Goal: Contribute content: Add original content to the website for others to see

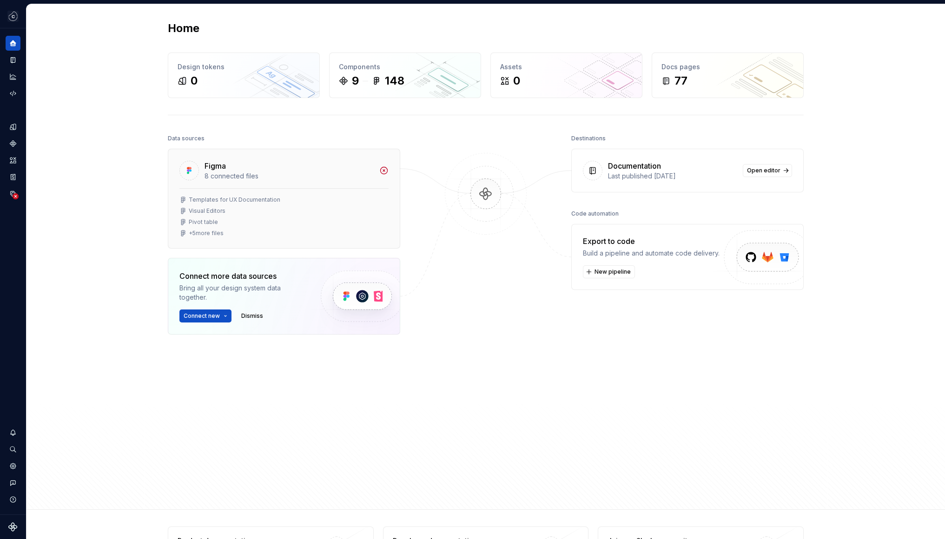
click at [342, 171] on div "Figma" at bounding box center [289, 165] width 169 height 11
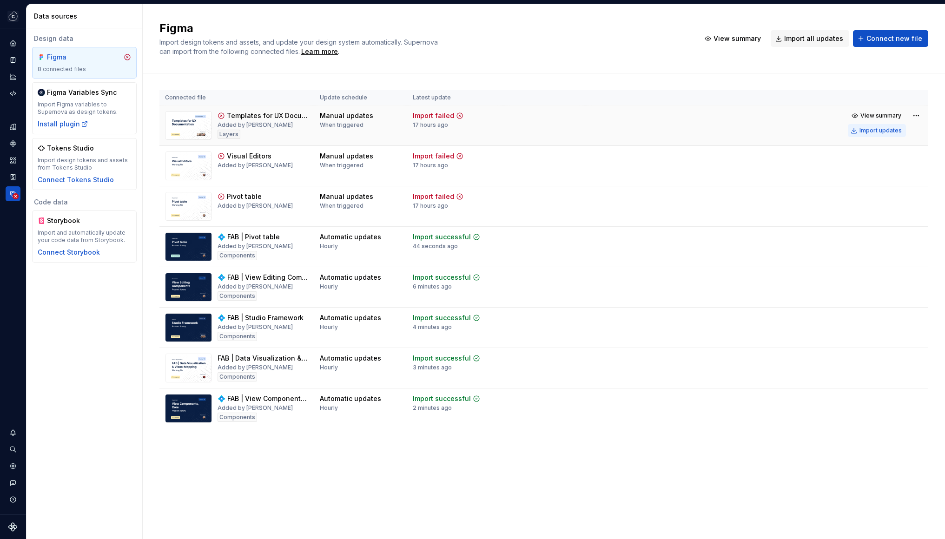
click at [876, 134] on div "Import updates" at bounding box center [881, 130] width 42 height 7
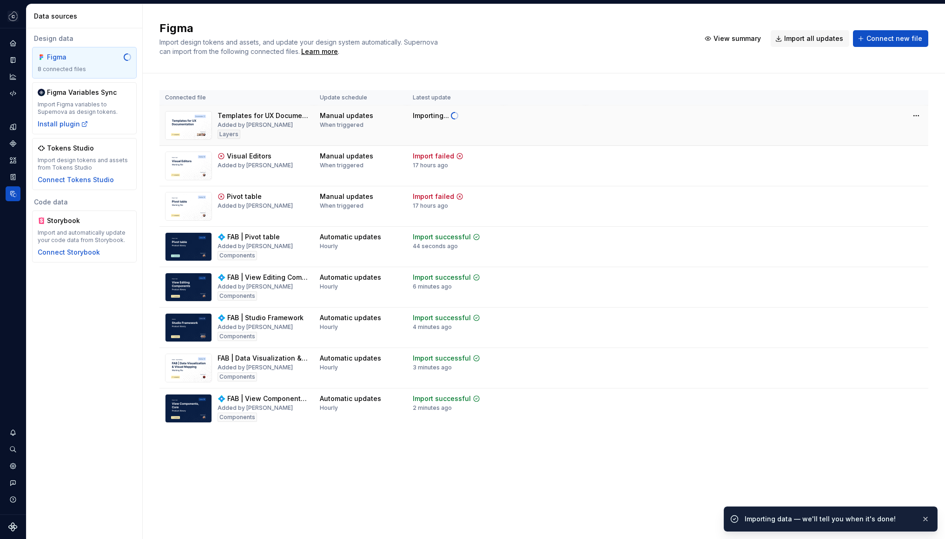
click at [880, 130] on tr "Templates for UX Documentation Added by [PERSON_NAME] Manual updates When trigg…" at bounding box center [543, 126] width 769 height 40
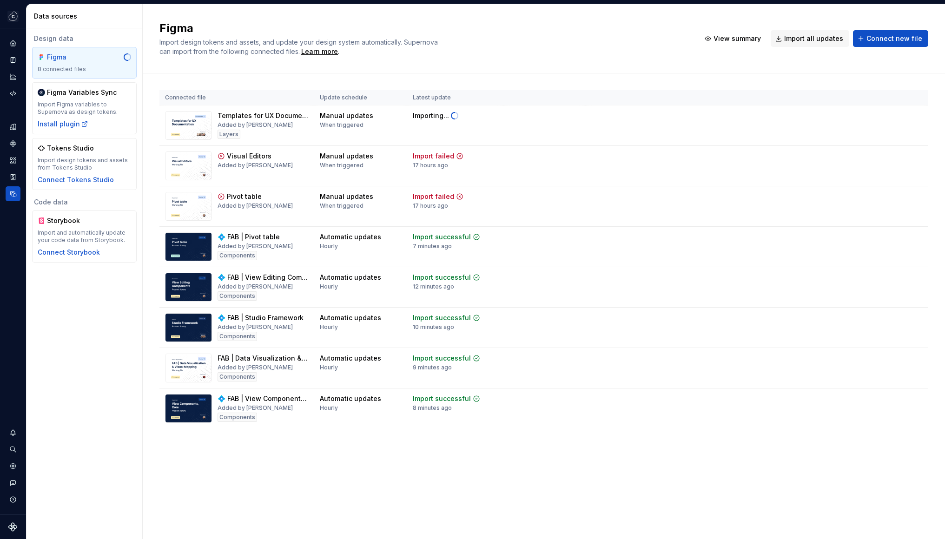
click at [481, 56] on div "Figma Import design tokens and assets, and update your design system automatica…" at bounding box center [424, 38] width 530 height 35
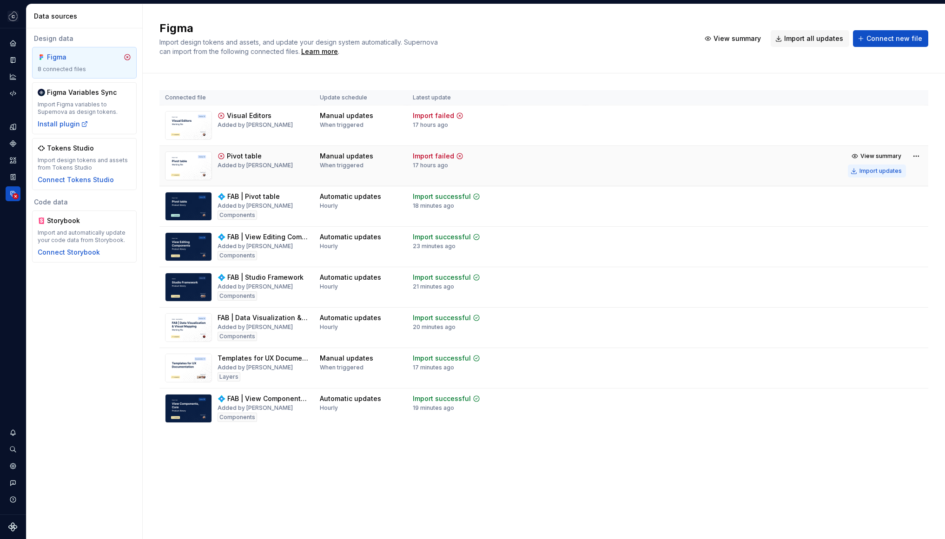
click at [896, 172] on div "Import updates" at bounding box center [881, 170] width 42 height 7
click at [868, 130] on div "Import updates" at bounding box center [881, 130] width 42 height 7
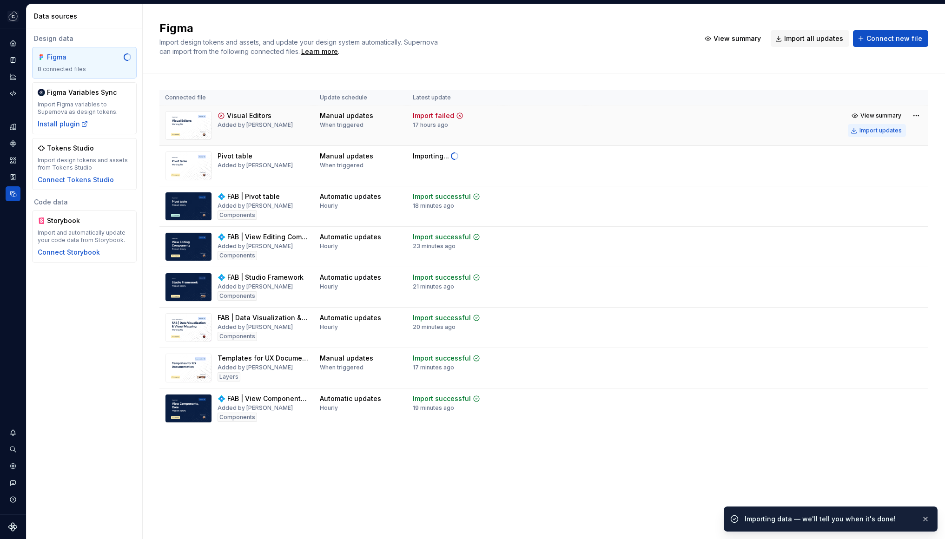
click at [868, 130] on div "Import updates" at bounding box center [881, 130] width 42 height 7
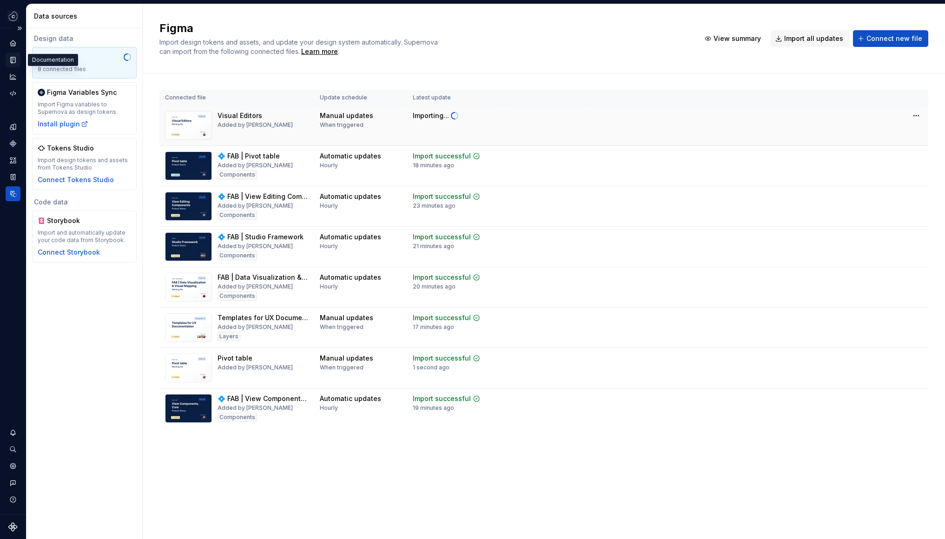
click at [10, 58] on icon "Documentation" at bounding box center [13, 60] width 8 height 8
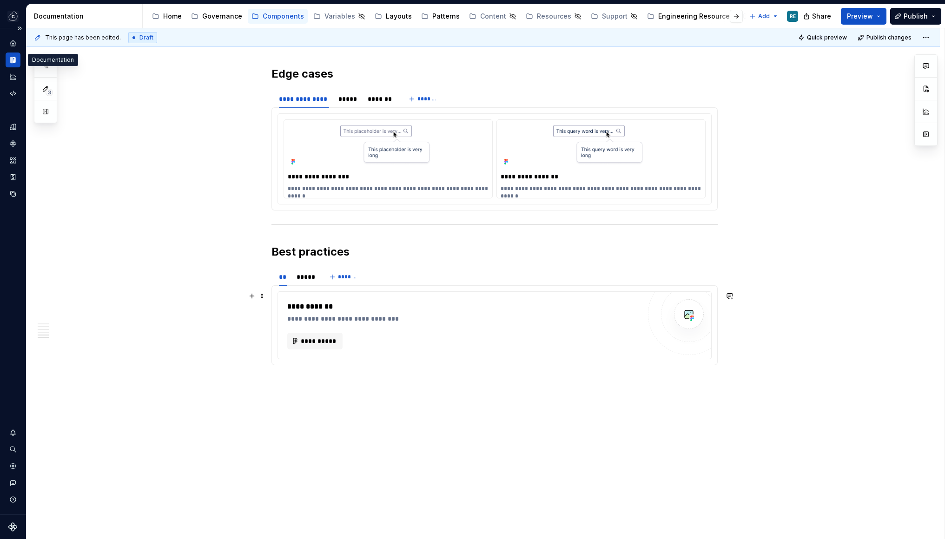
scroll to position [1207, 0]
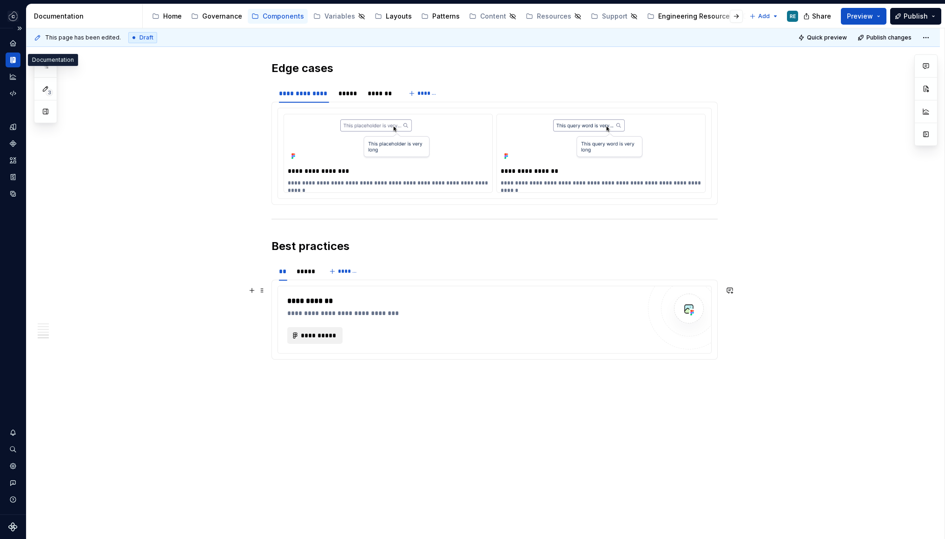
click at [327, 337] on span "**********" at bounding box center [319, 335] width 36 height 9
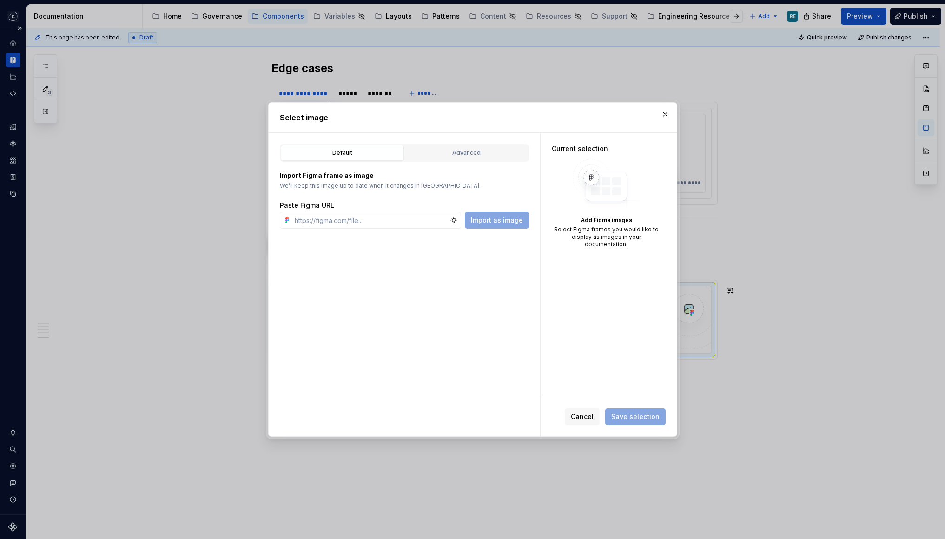
type textarea "*"
click at [395, 214] on input "text" at bounding box center [370, 220] width 159 height 17
click at [381, 222] on input "text" at bounding box center [370, 220] width 159 height 17
type input "[URL][DOMAIN_NAME]"
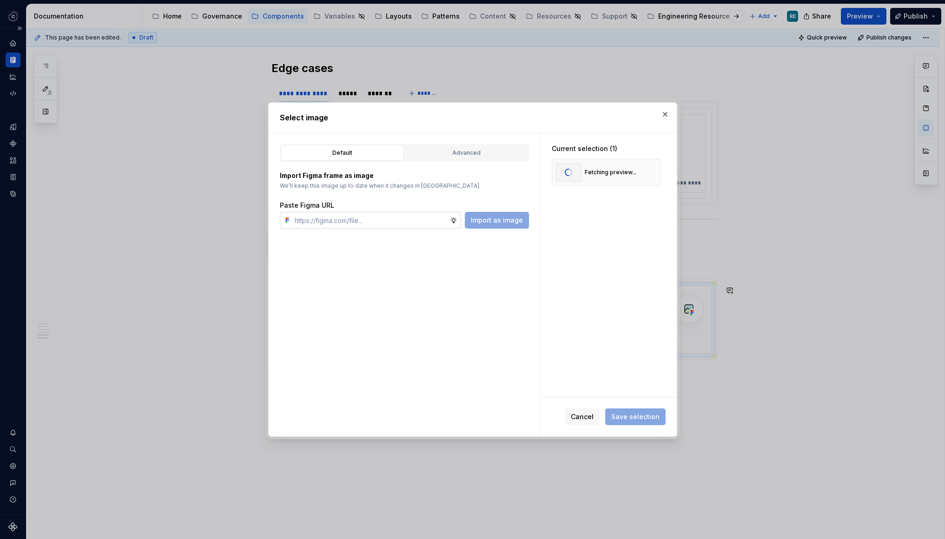
scroll to position [0, 0]
click at [317, 224] on input "text" at bounding box center [370, 220] width 159 height 17
paste input "[URL][DOMAIN_NAME]"
type input "[URL][DOMAIN_NAME]"
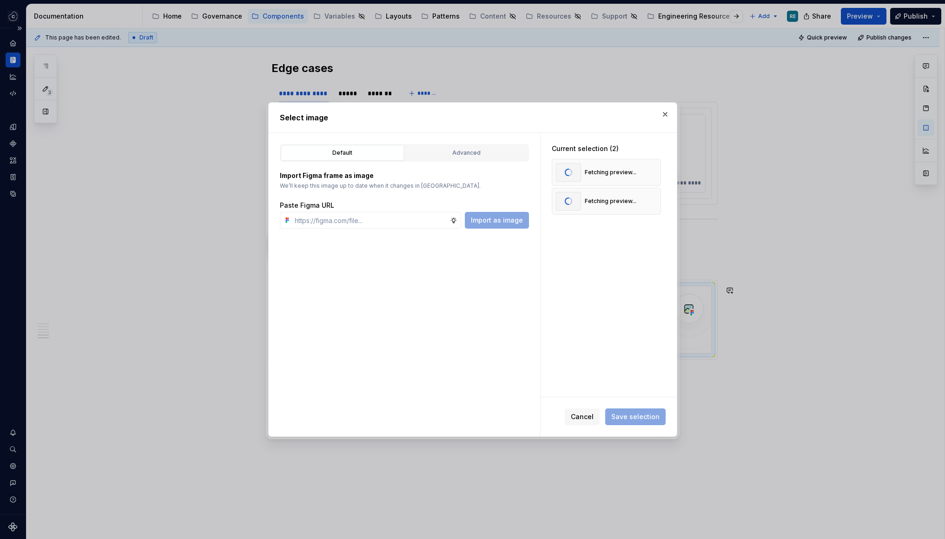
scroll to position [0, 0]
click at [313, 219] on input "text" at bounding box center [370, 220] width 159 height 17
paste input "[URL][DOMAIN_NAME]"
type input "[URL][DOMAIN_NAME]"
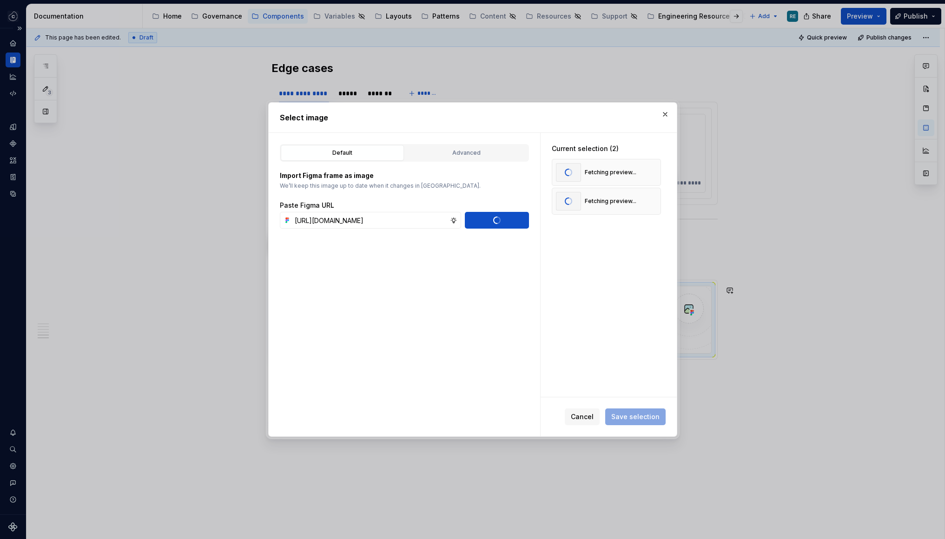
scroll to position [0, 0]
click at [626, 420] on span "Save selection" at bounding box center [635, 416] width 48 height 9
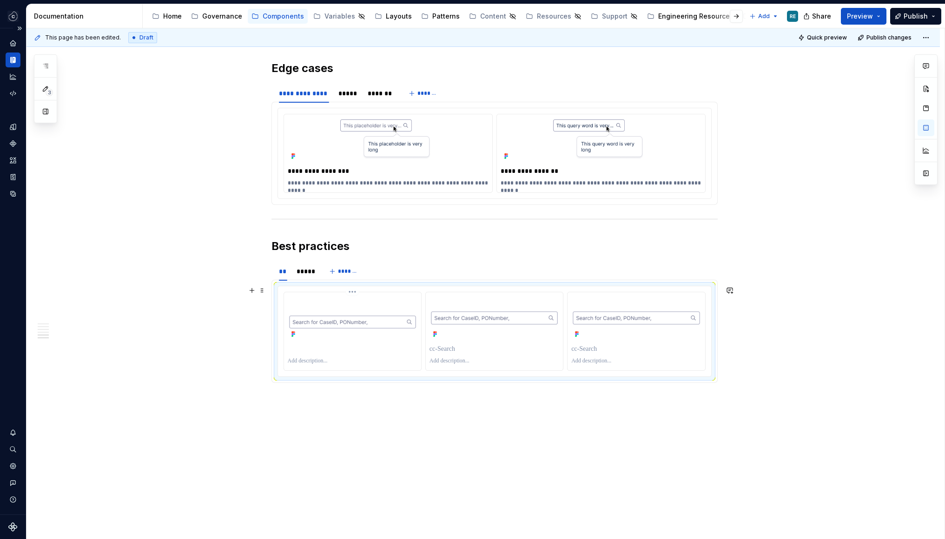
click at [339, 309] on img at bounding box center [353, 318] width 130 height 24
click at [405, 323] on img at bounding box center [353, 318] width 130 height 24
click at [413, 317] on img at bounding box center [353, 318] width 130 height 24
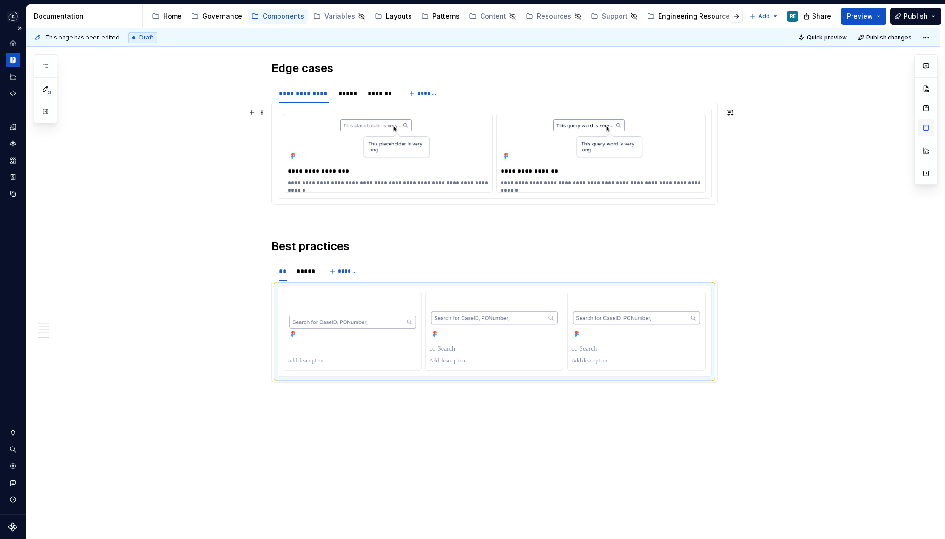
click at [928, 125] on button "button" at bounding box center [926, 127] width 17 height 17
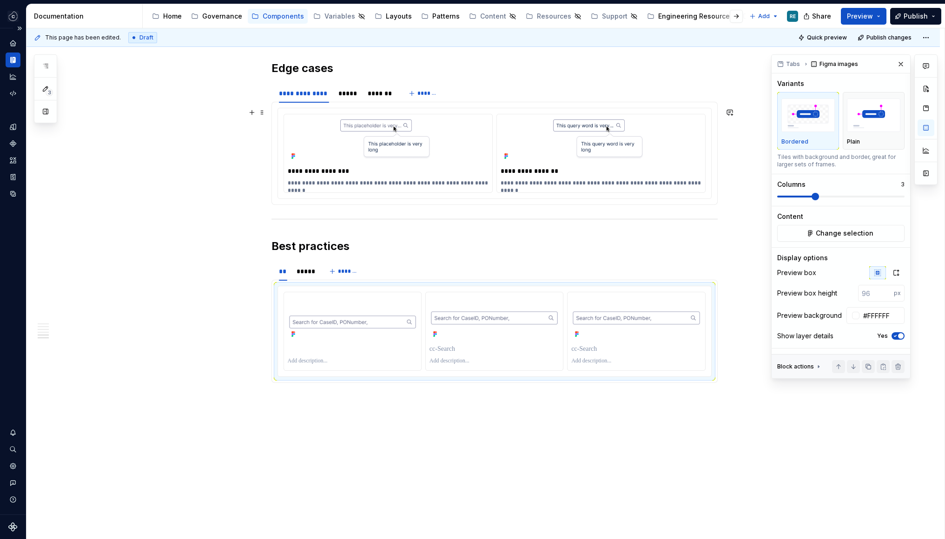
scroll to position [1209, 0]
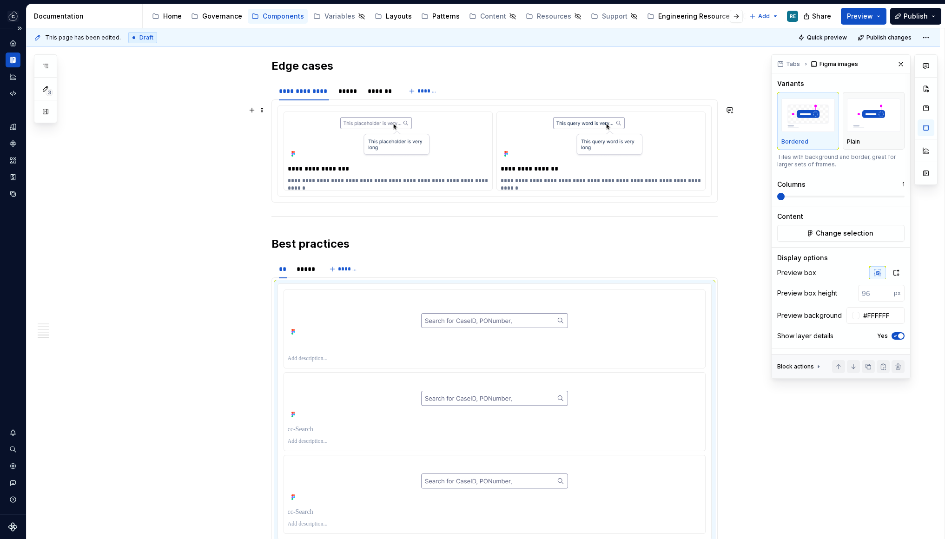
click at [756, 198] on div "**********" at bounding box center [486, 283] width 919 height 511
click at [644, 324] on div at bounding box center [495, 316] width 414 height 45
drag, startPoint x: 301, startPoint y: 270, endPoint x: 311, endPoint y: 293, distance: 25.6
click at [301, 270] on div "*****" at bounding box center [305, 269] width 17 height 9
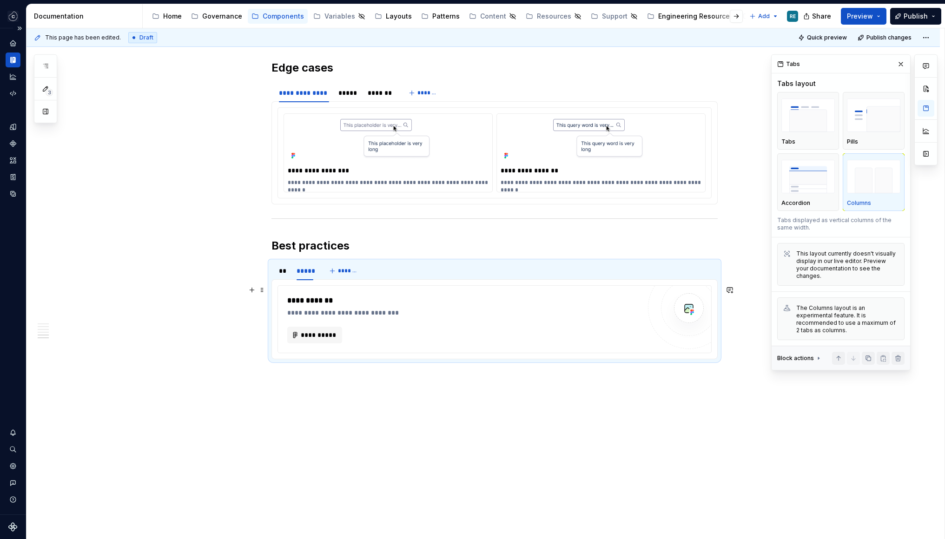
scroll to position [1207, 0]
click at [323, 333] on span "**********" at bounding box center [319, 335] width 36 height 9
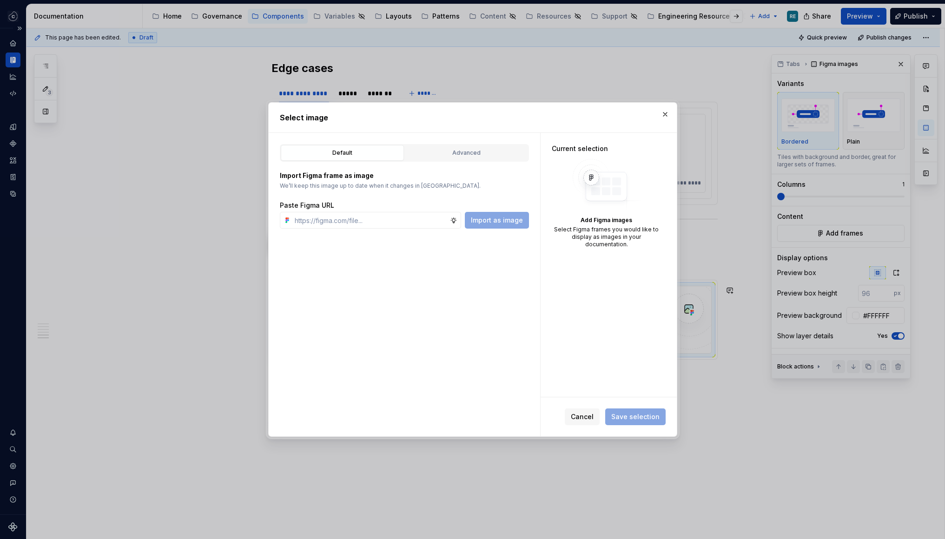
type textarea "*"
click at [310, 219] on input "text" at bounding box center [370, 220] width 159 height 17
paste input "[URL][DOMAIN_NAME]"
type input "[URL][DOMAIN_NAME]"
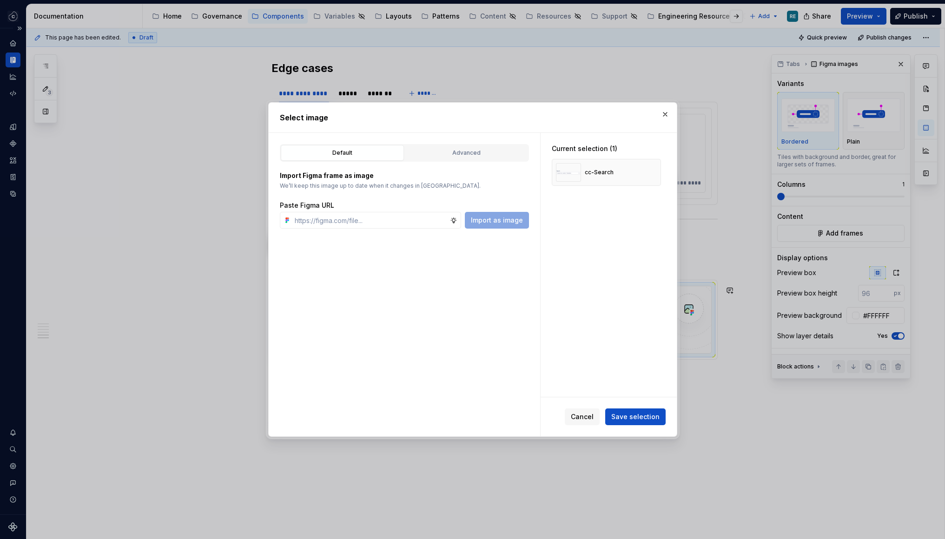
scroll to position [0, 0]
type textarea "*"
click at [337, 225] on input "text" at bounding box center [370, 220] width 159 height 17
paste input "[URL][DOMAIN_NAME]"
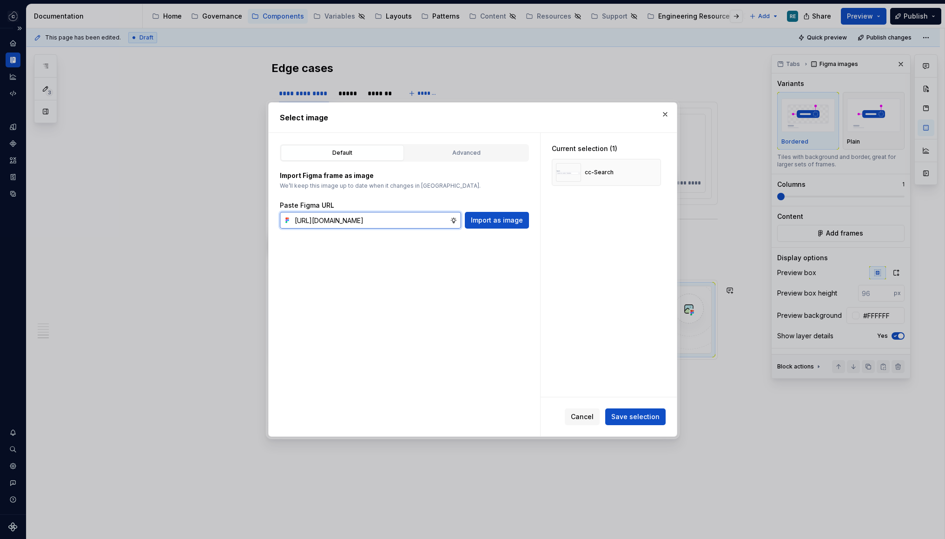
type input "[URL][DOMAIN_NAME]"
click at [317, 218] on input "text" at bounding box center [370, 220] width 159 height 17
paste input "[URL][DOMAIN_NAME]"
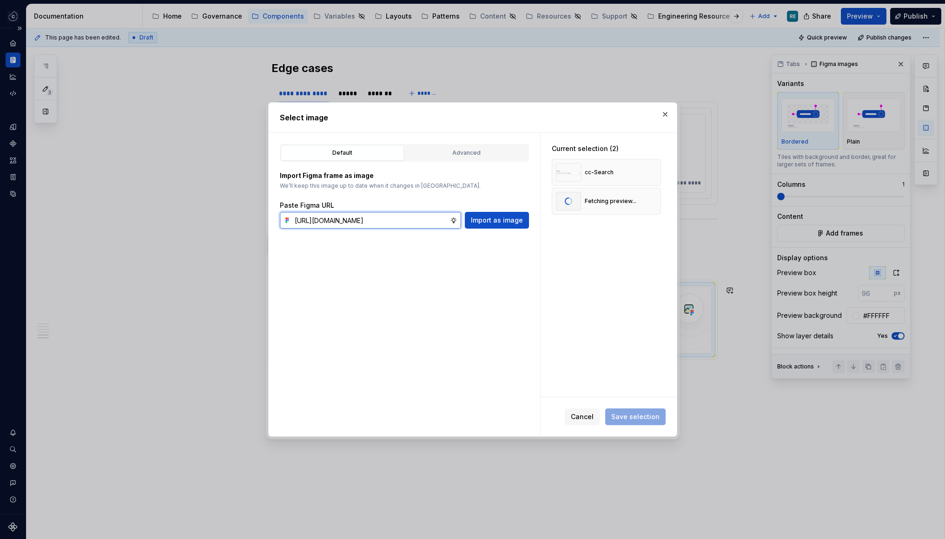
type input "[URL][DOMAIN_NAME]"
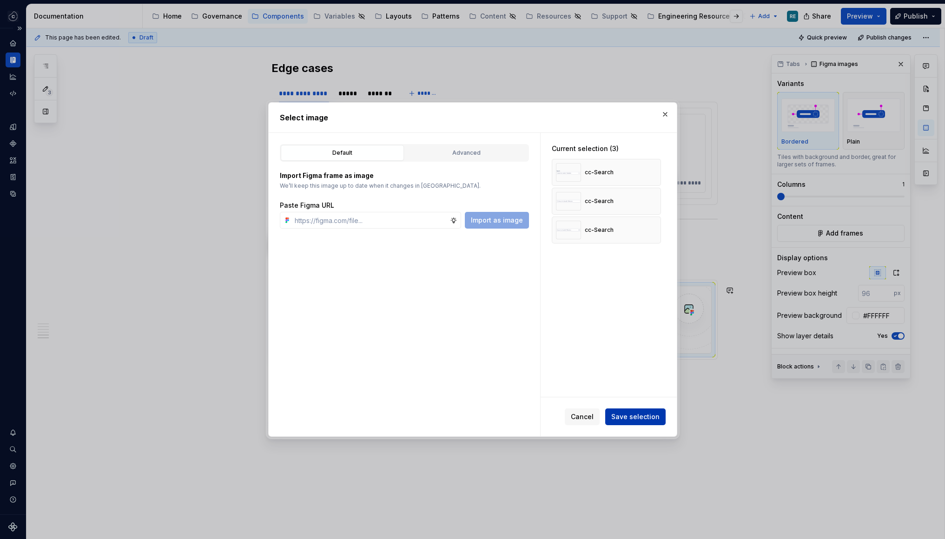
click at [646, 416] on span "Save selection" at bounding box center [635, 416] width 48 height 9
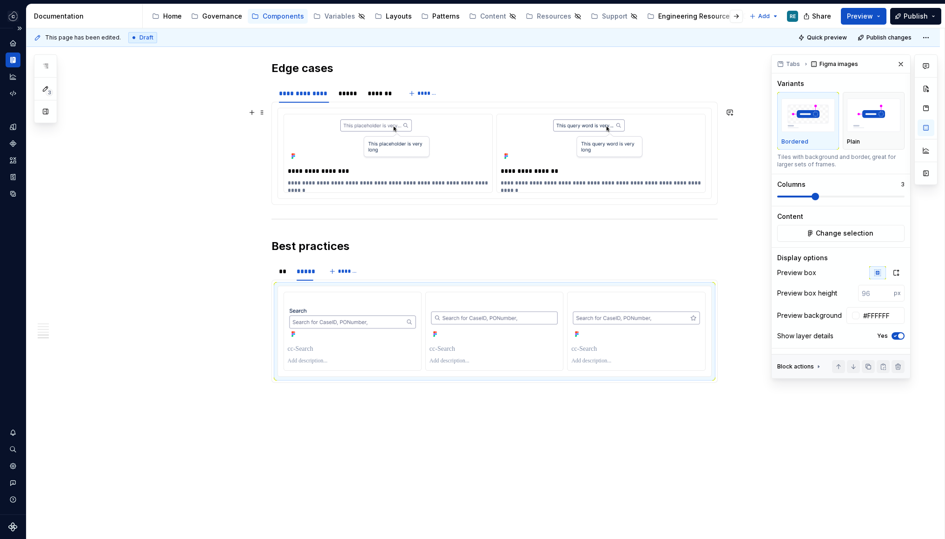
scroll to position [1209, 0]
click at [729, 198] on div "**********" at bounding box center [486, 283] width 919 height 511
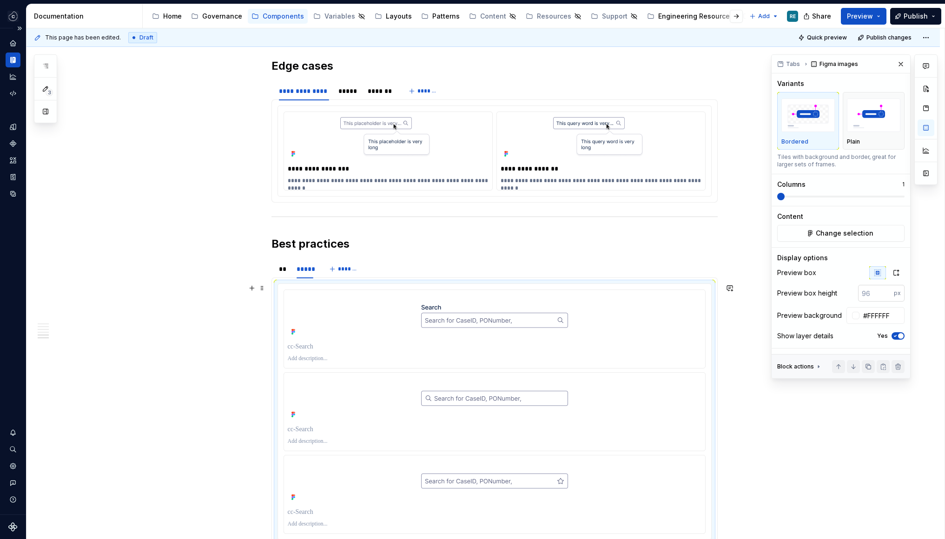
click at [891, 292] on input "number" at bounding box center [876, 293] width 36 height 17
click at [896, 275] on icon "button" at bounding box center [896, 272] width 7 height 7
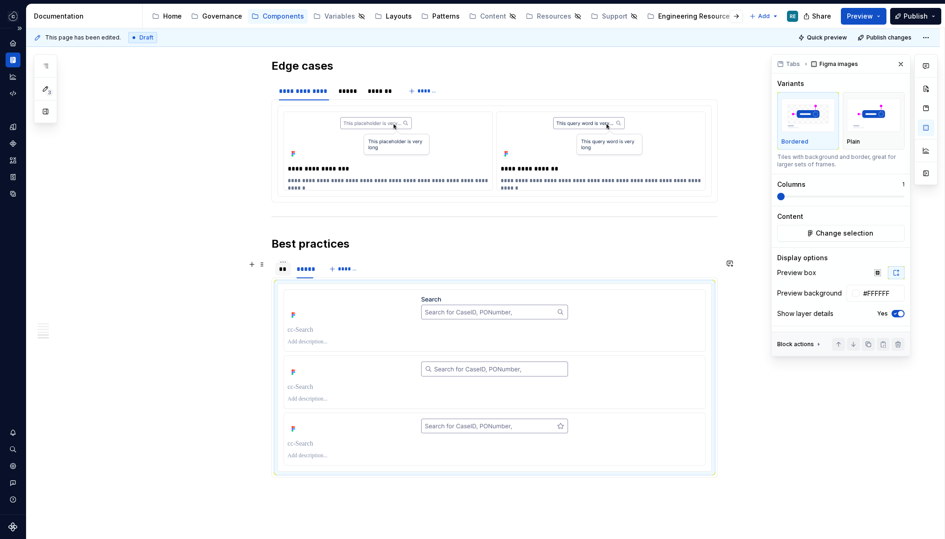
click at [284, 273] on div "**" at bounding box center [283, 269] width 9 height 9
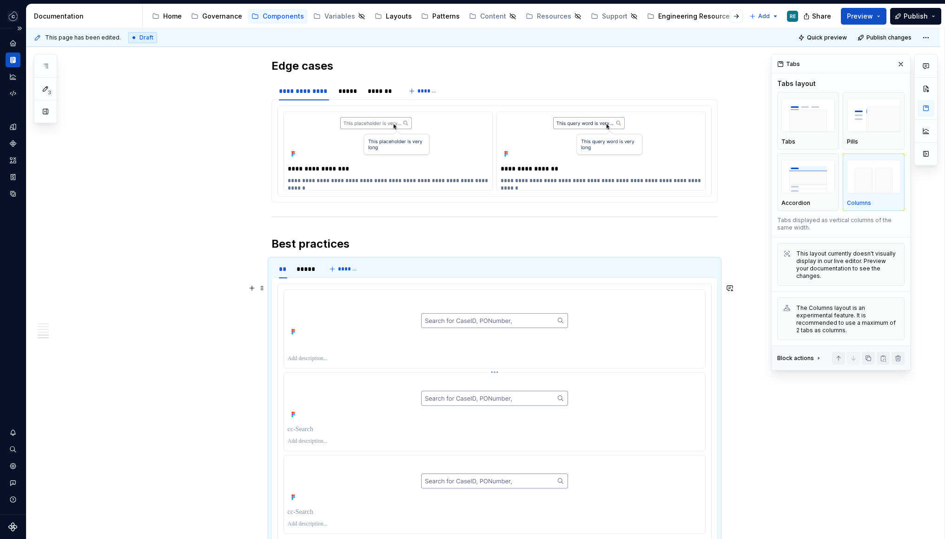
click at [524, 379] on div at bounding box center [495, 399] width 414 height 45
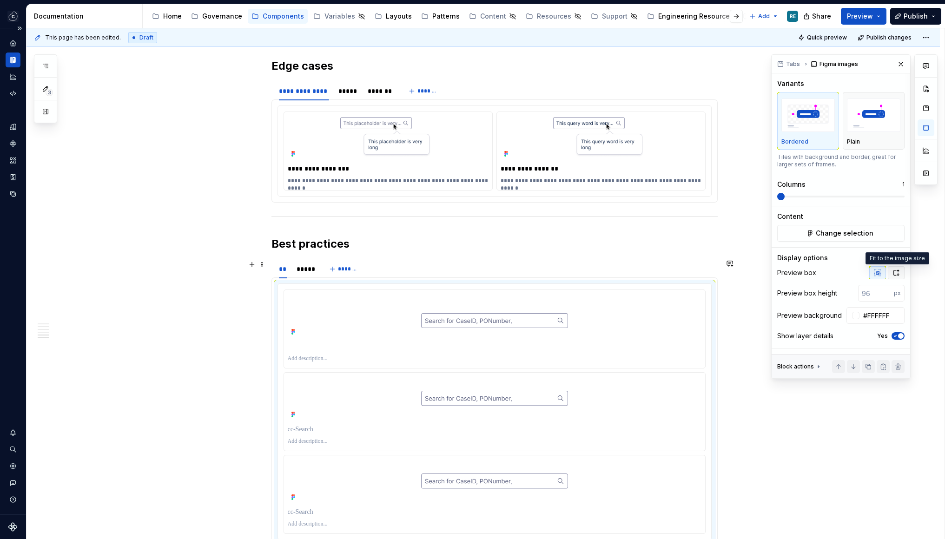
click at [897, 271] on icon "button" at bounding box center [896, 273] width 5 height 6
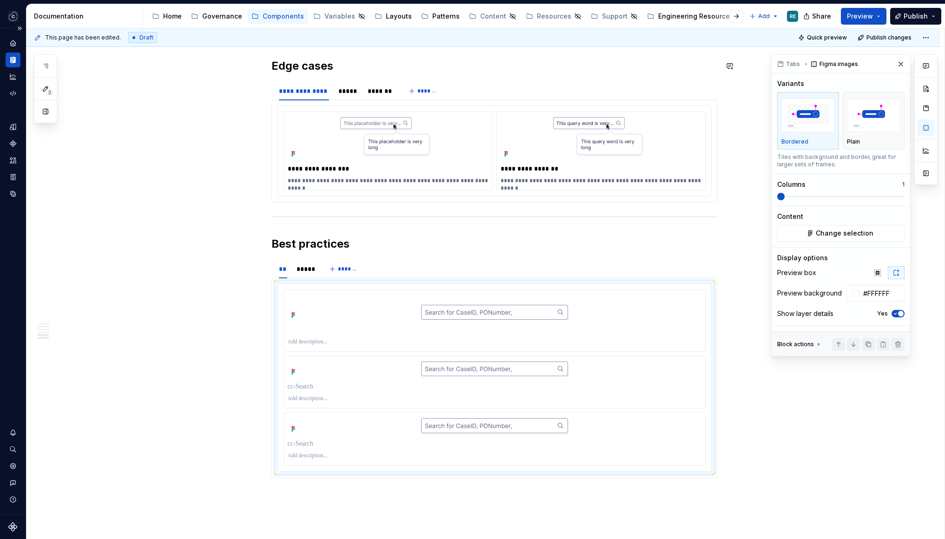
type textarea "*"
click at [310, 340] on p at bounding box center [495, 341] width 414 height 7
click at [305, 337] on div at bounding box center [495, 342] width 414 height 11
click at [391, 342] on p at bounding box center [495, 341] width 414 height 7
click at [293, 394] on div at bounding box center [495, 398] width 414 height 11
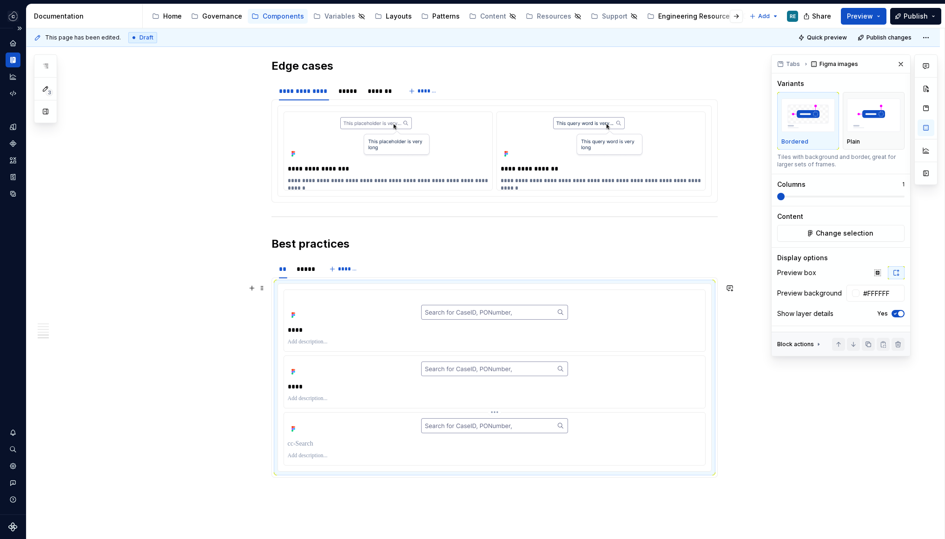
click at [296, 444] on p at bounding box center [495, 443] width 414 height 9
click at [316, 342] on p at bounding box center [495, 341] width 414 height 7
click at [307, 397] on p at bounding box center [495, 398] width 414 height 7
click at [337, 450] on div "****" at bounding box center [495, 444] width 414 height 13
click at [301, 452] on p "**********" at bounding box center [495, 455] width 414 height 7
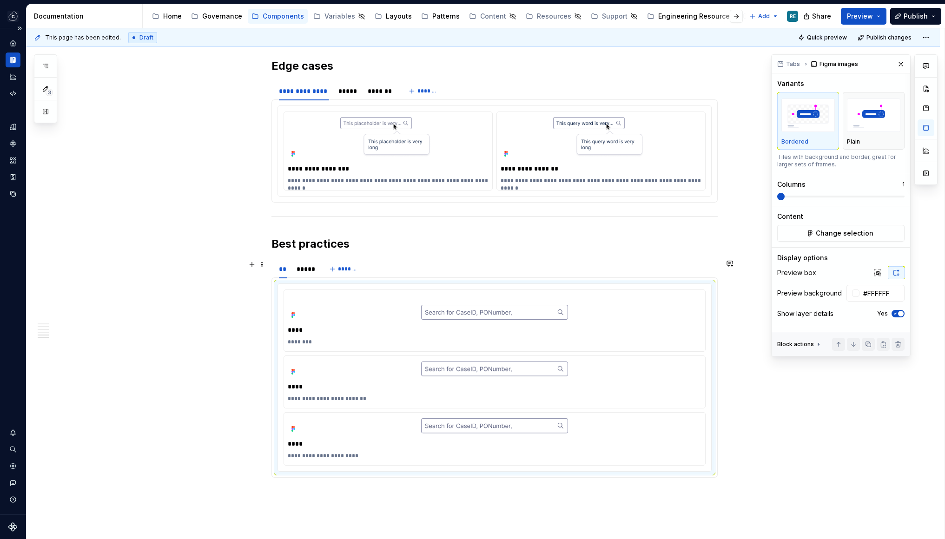
click at [307, 270] on div "*****" at bounding box center [305, 269] width 17 height 9
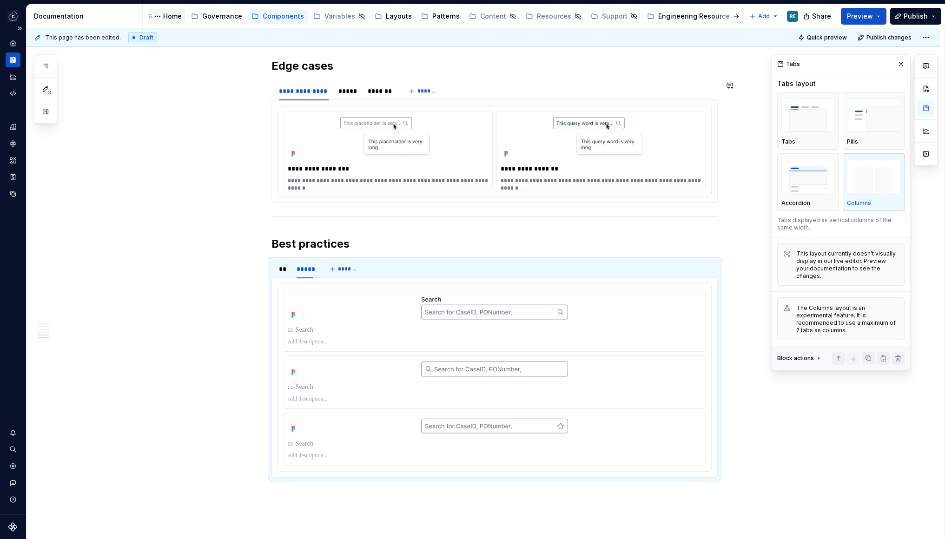
type textarea "*"
click at [300, 324] on div at bounding box center [495, 330] width 414 height 13
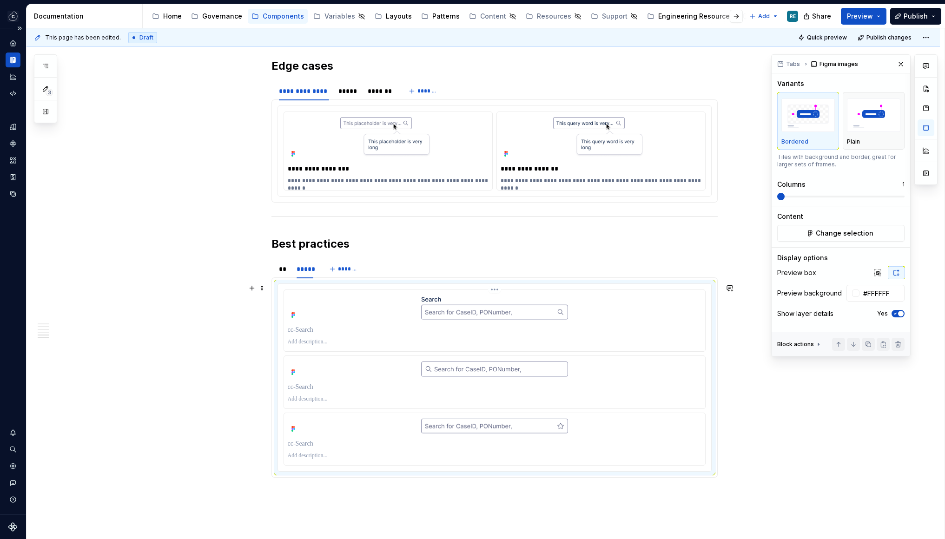
click at [300, 327] on p at bounding box center [495, 329] width 414 height 9
click at [296, 384] on p at bounding box center [495, 387] width 414 height 9
click at [298, 438] on div at bounding box center [495, 444] width 414 height 13
click at [300, 444] on p at bounding box center [495, 443] width 414 height 9
click at [303, 342] on p at bounding box center [495, 341] width 414 height 7
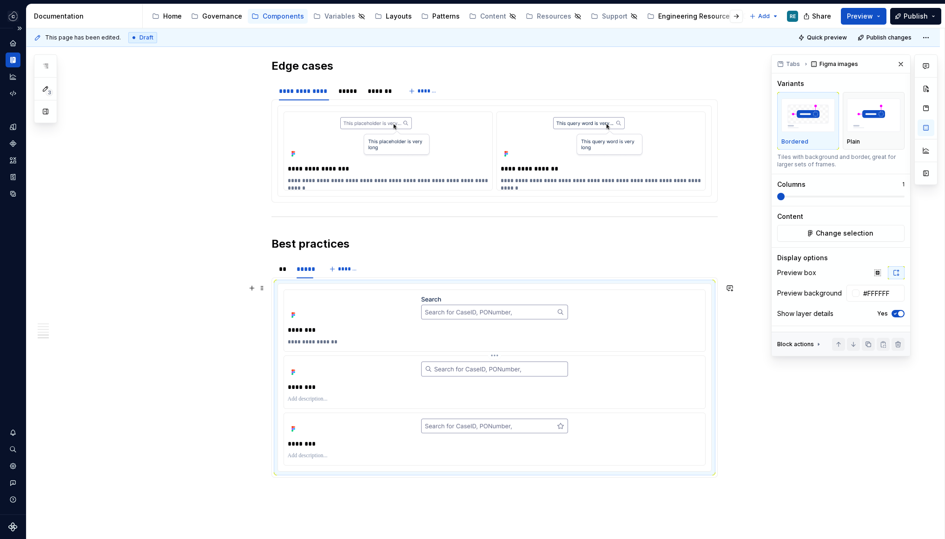
click at [310, 389] on p "********" at bounding box center [495, 387] width 414 height 9
click at [310, 400] on p at bounding box center [495, 399] width 414 height 7
click at [302, 460] on div at bounding box center [495, 456] width 414 height 11
click at [303, 457] on p at bounding box center [495, 455] width 414 height 7
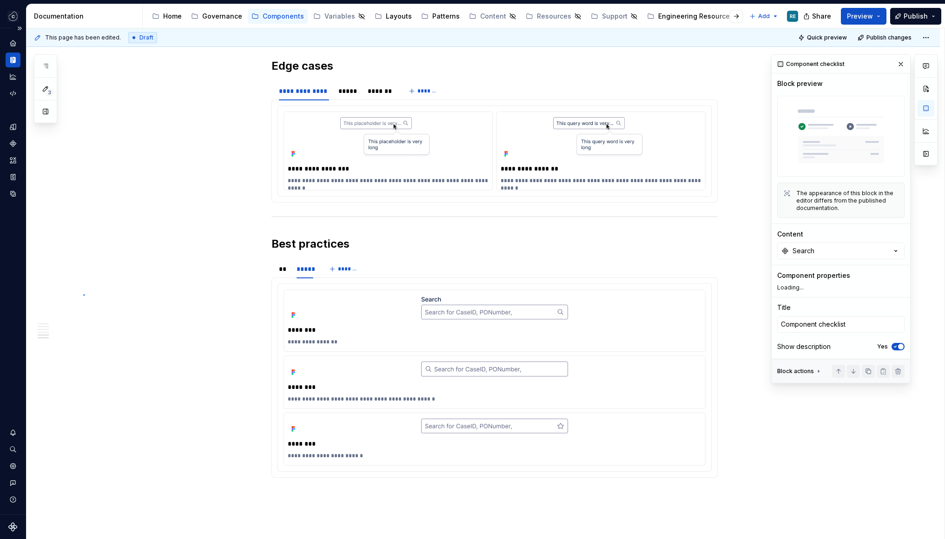
click at [84, 294] on div "**********" at bounding box center [486, 283] width 918 height 511
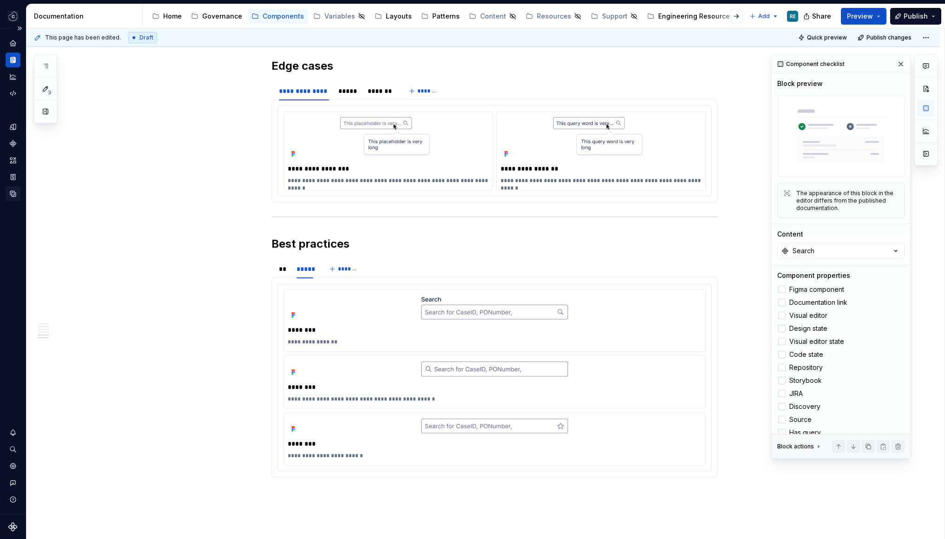
click at [13, 196] on icon "Data sources" at bounding box center [13, 194] width 8 height 8
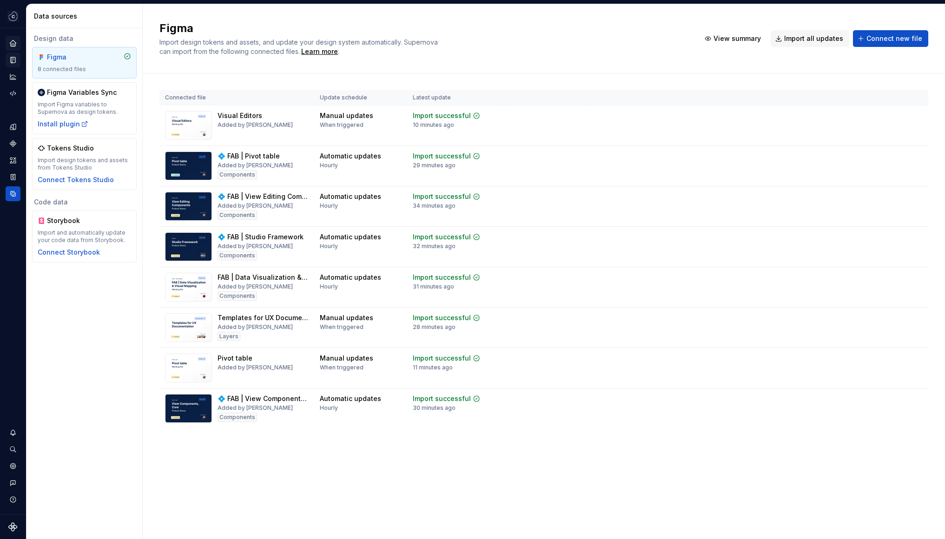
click at [13, 44] on icon "Home" at bounding box center [13, 43] width 6 height 6
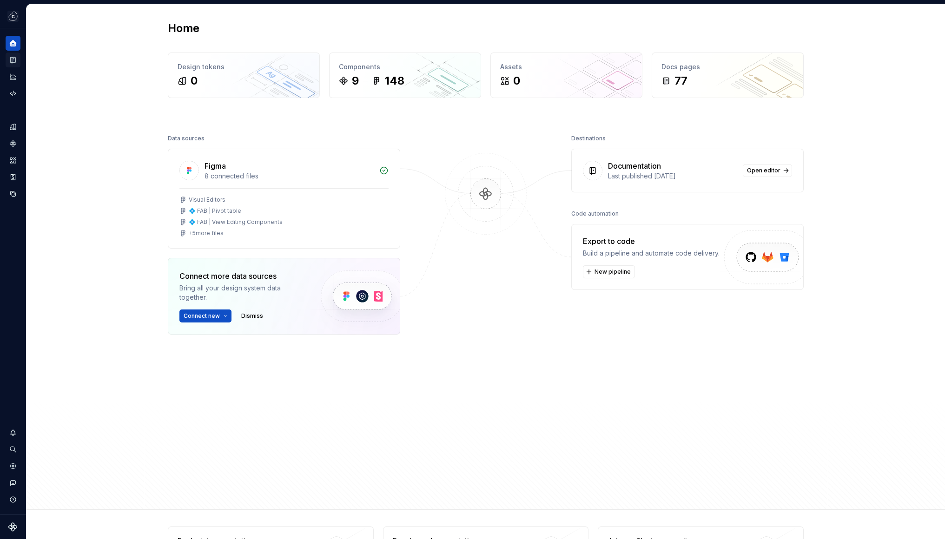
click at [12, 59] on icon "Documentation" at bounding box center [14, 60] width 4 height 5
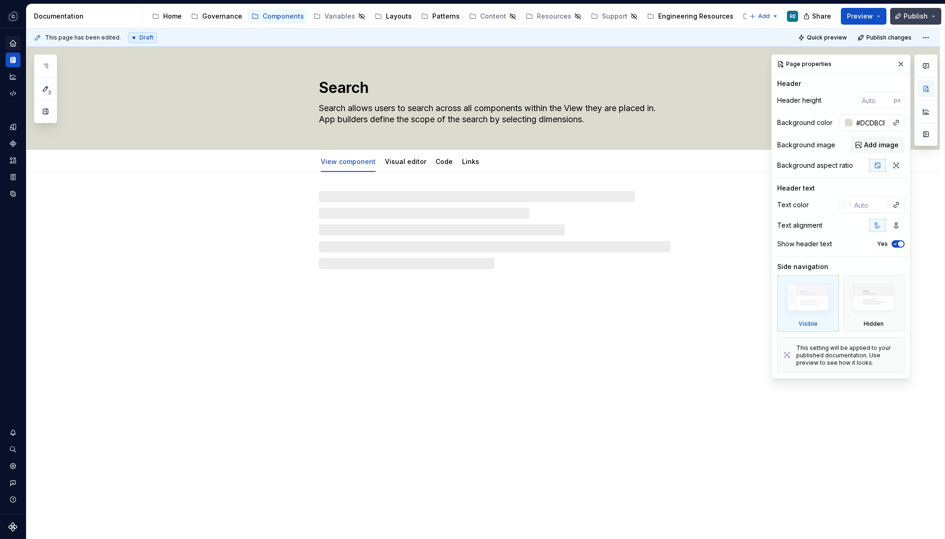
click at [915, 18] on span "Publish" at bounding box center [916, 16] width 24 height 9
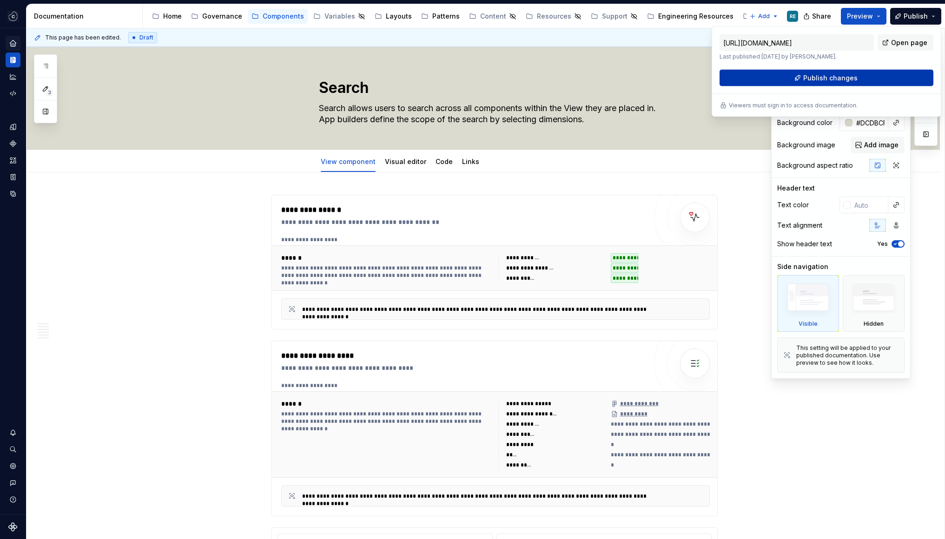
click at [879, 85] on button "Publish changes" at bounding box center [827, 78] width 214 height 17
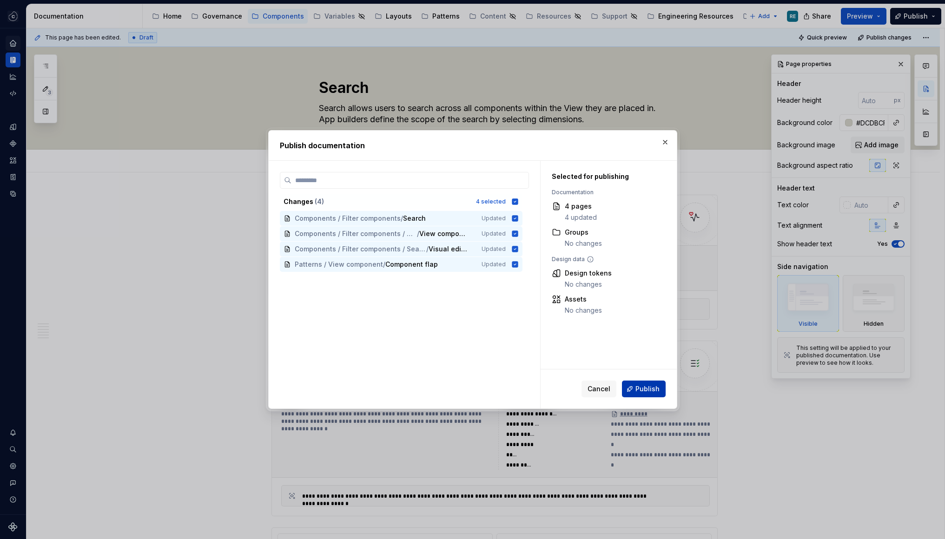
click at [650, 393] on span "Publish" at bounding box center [648, 389] width 24 height 9
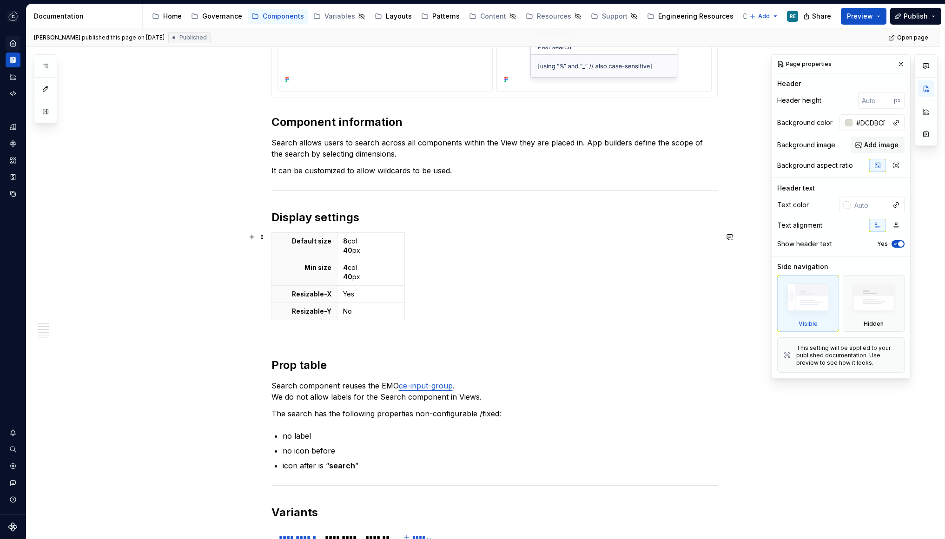
scroll to position [539, 0]
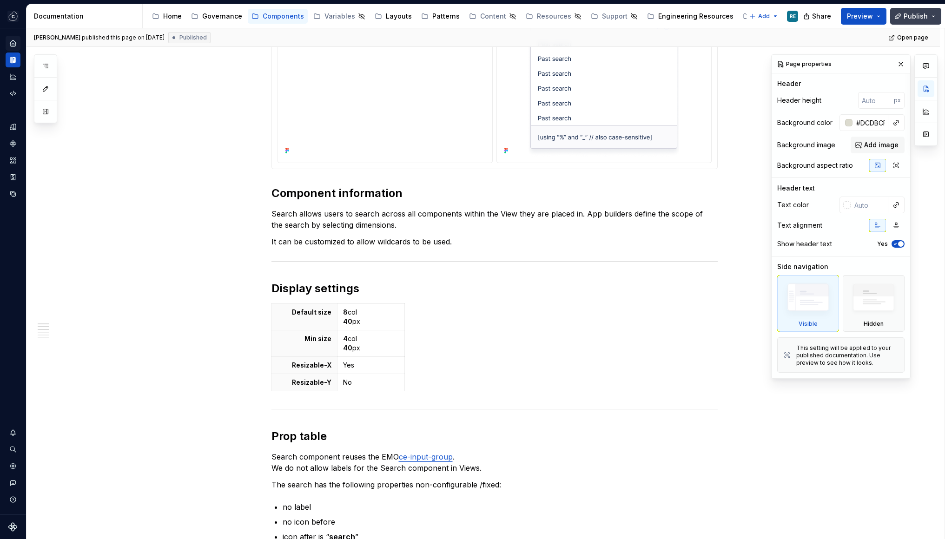
click at [910, 18] on span "Publish" at bounding box center [916, 16] width 24 height 9
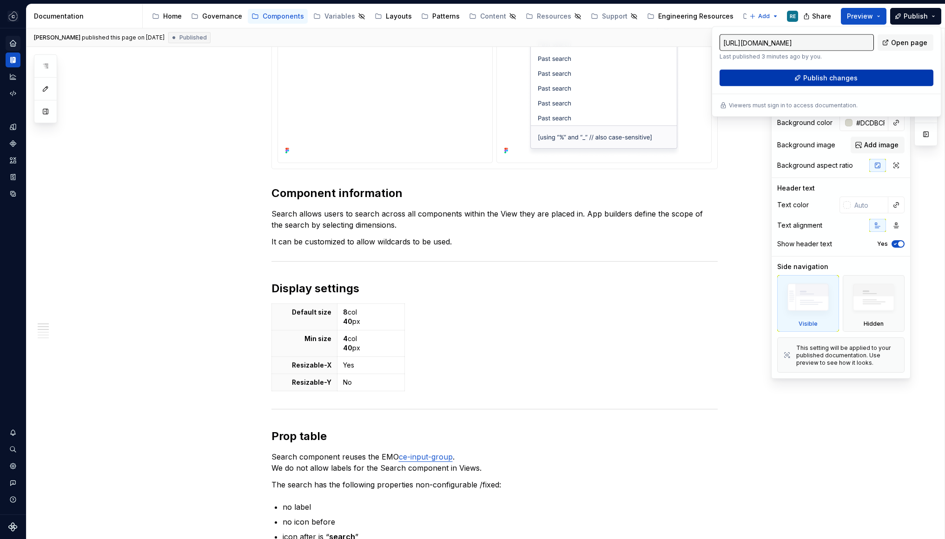
click at [830, 79] on span "Publish changes" at bounding box center [830, 77] width 54 height 9
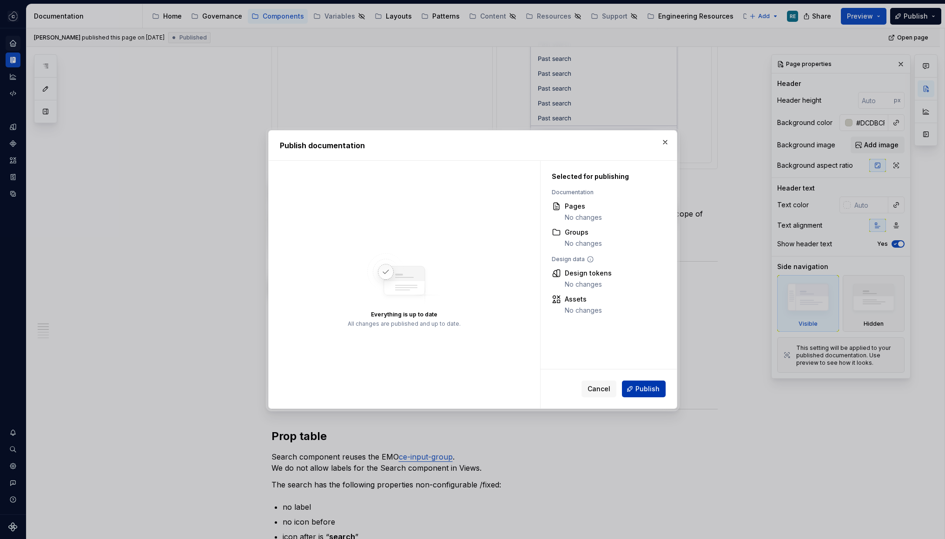
click at [650, 394] on button "Publish" at bounding box center [644, 389] width 44 height 17
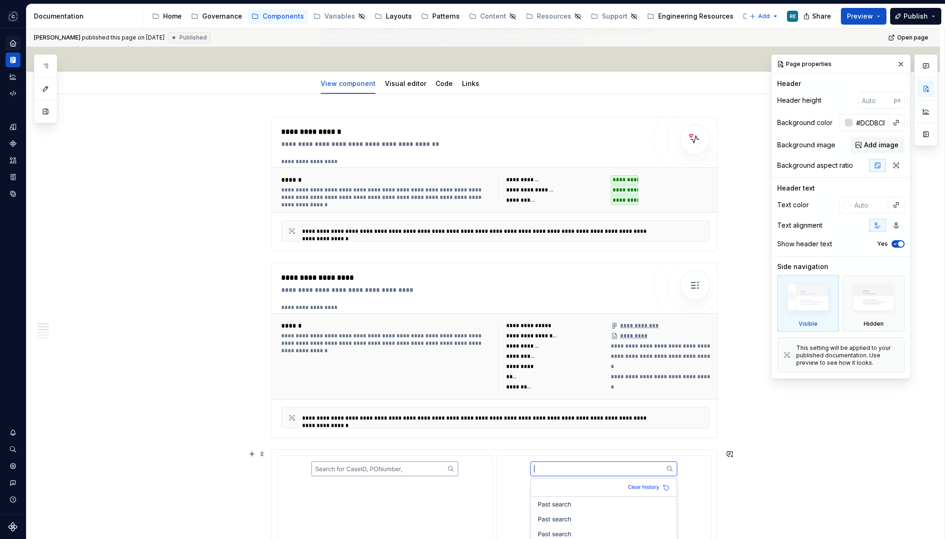
scroll to position [0, 0]
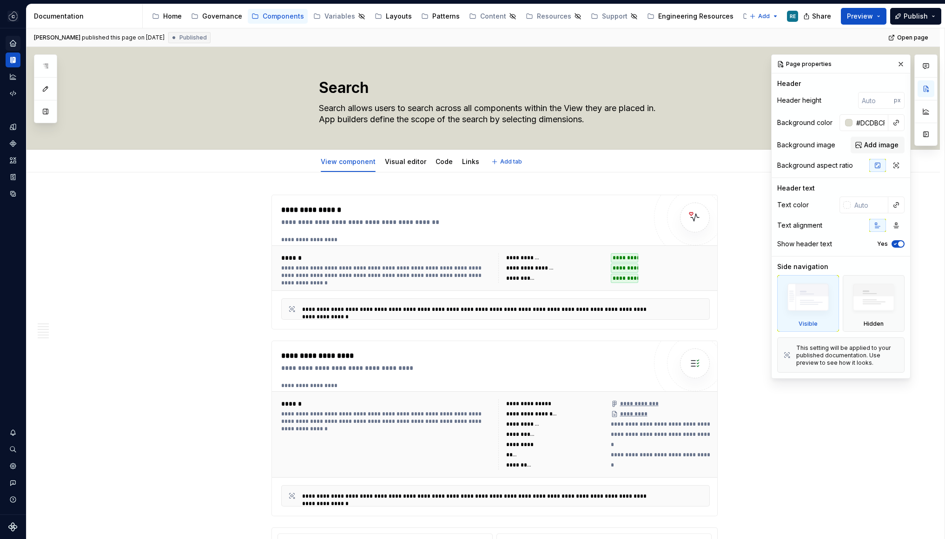
type textarea "*"
click at [913, 40] on span "Open page" at bounding box center [912, 37] width 31 height 7
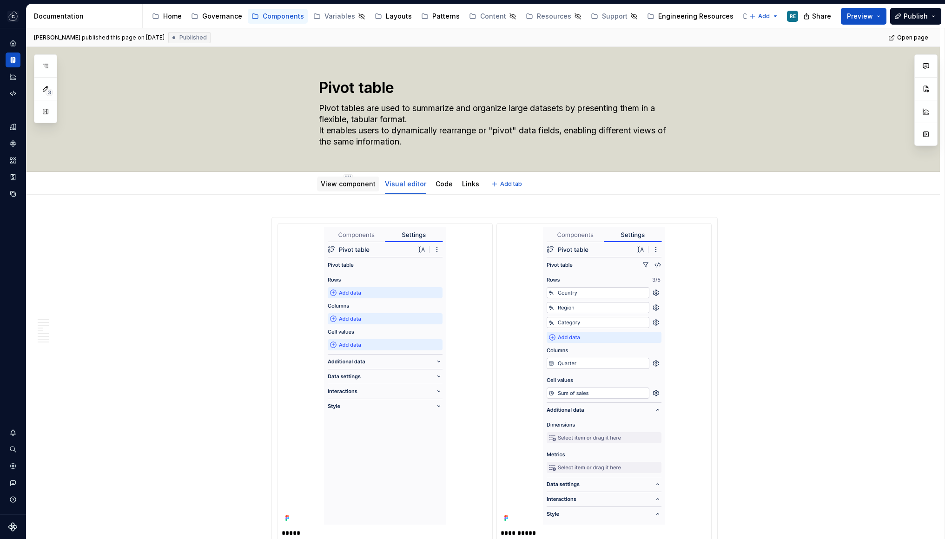
click at [346, 189] on div "View component" at bounding box center [348, 184] width 55 height 11
click at [349, 187] on link "View component" at bounding box center [348, 184] width 55 height 8
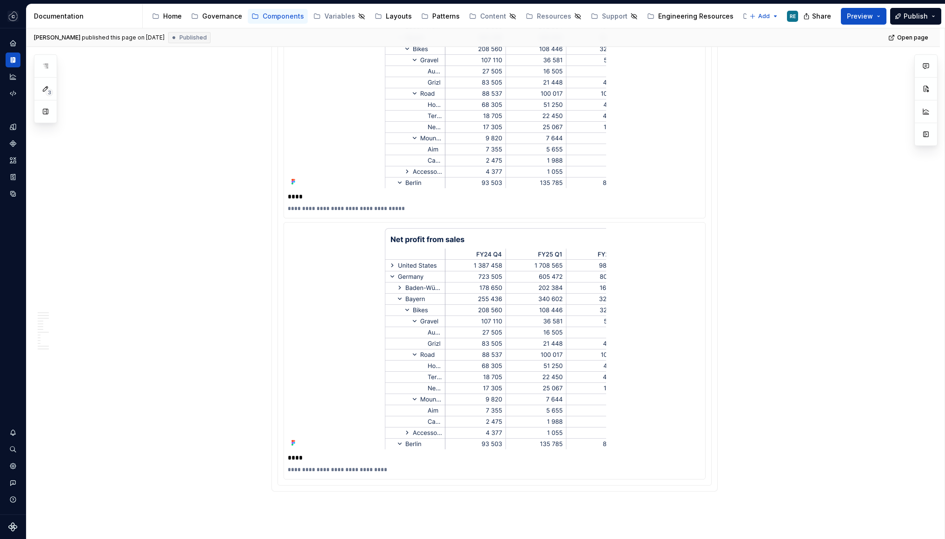
scroll to position [2580, 0]
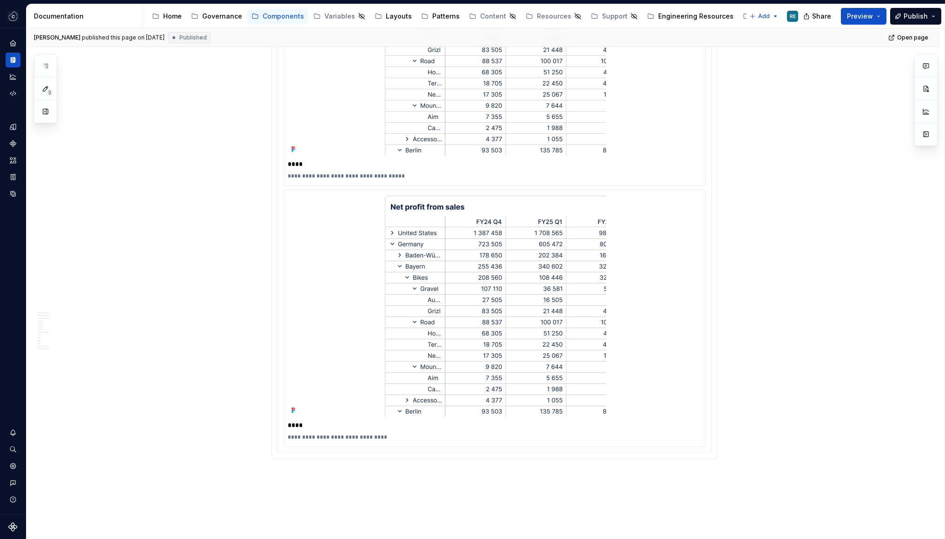
click at [308, 166] on p "****" at bounding box center [495, 163] width 414 height 9
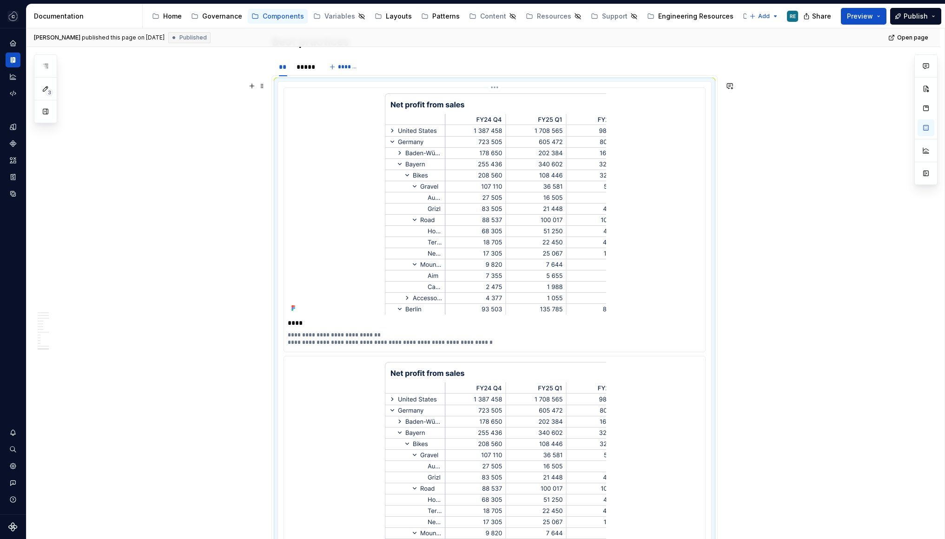
scroll to position [1888, 0]
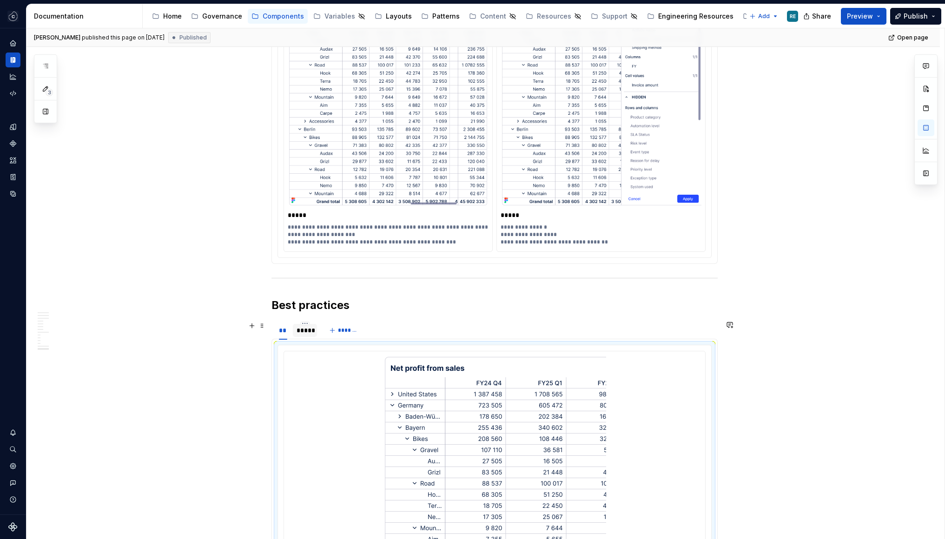
click at [309, 332] on div "*****" at bounding box center [305, 330] width 17 height 9
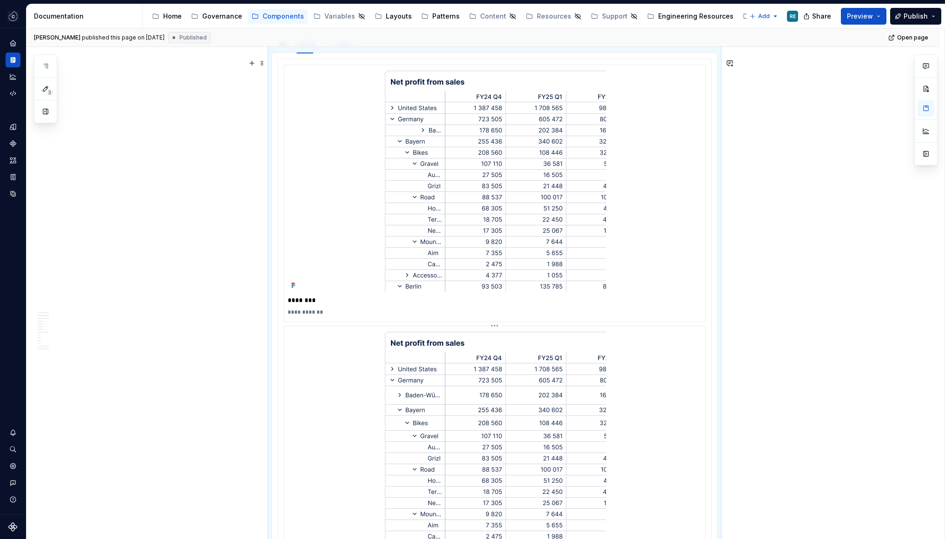
scroll to position [2214, 0]
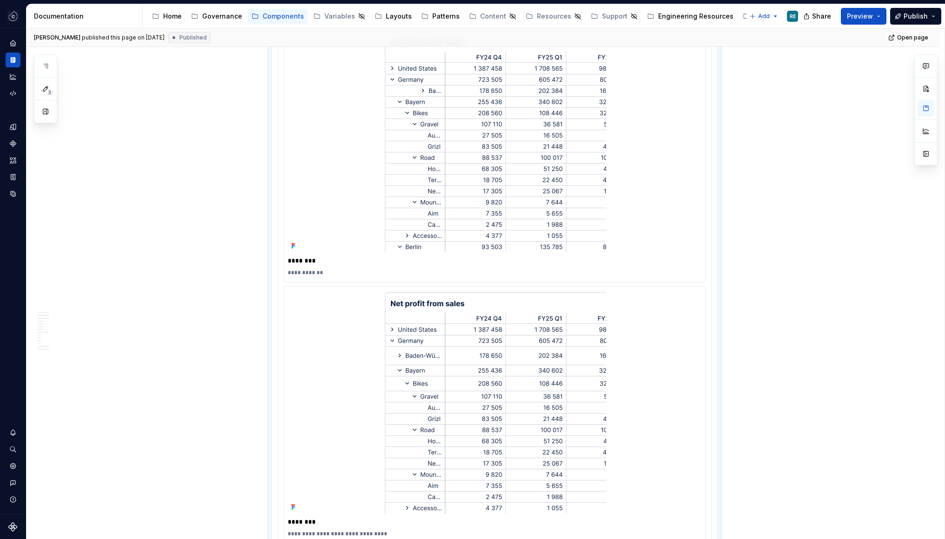
click at [327, 261] on p "********" at bounding box center [495, 260] width 414 height 9
type textarea "*"
